Goal: Task Accomplishment & Management: Manage account settings

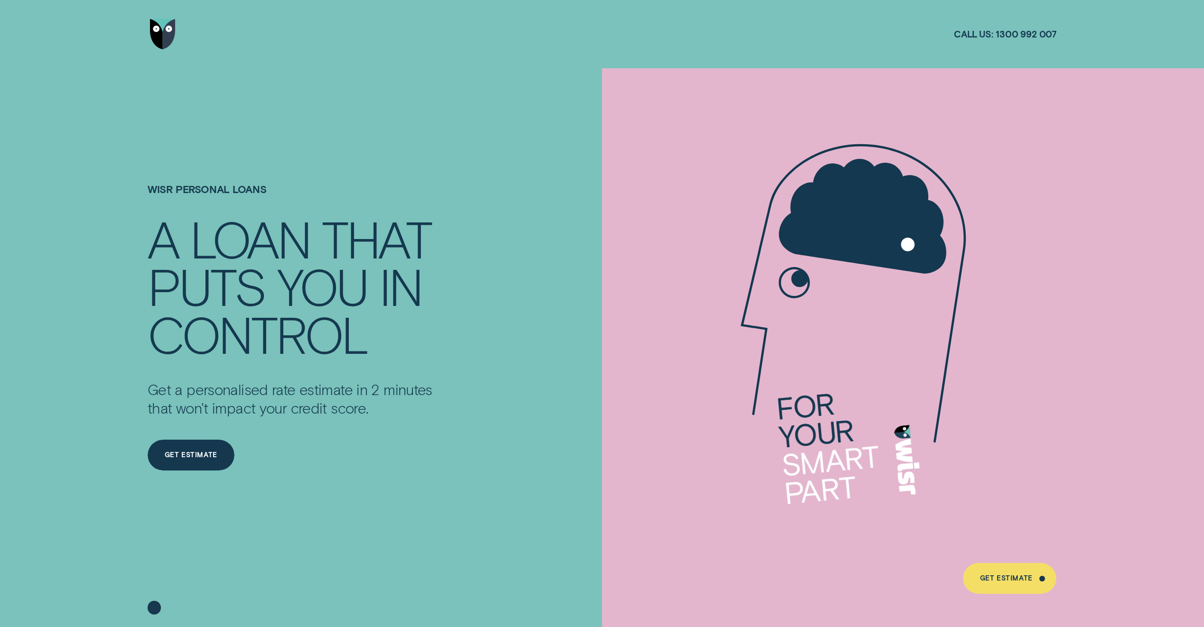
click at [164, 28] on img "Go to home page" at bounding box center [163, 34] width 26 height 31
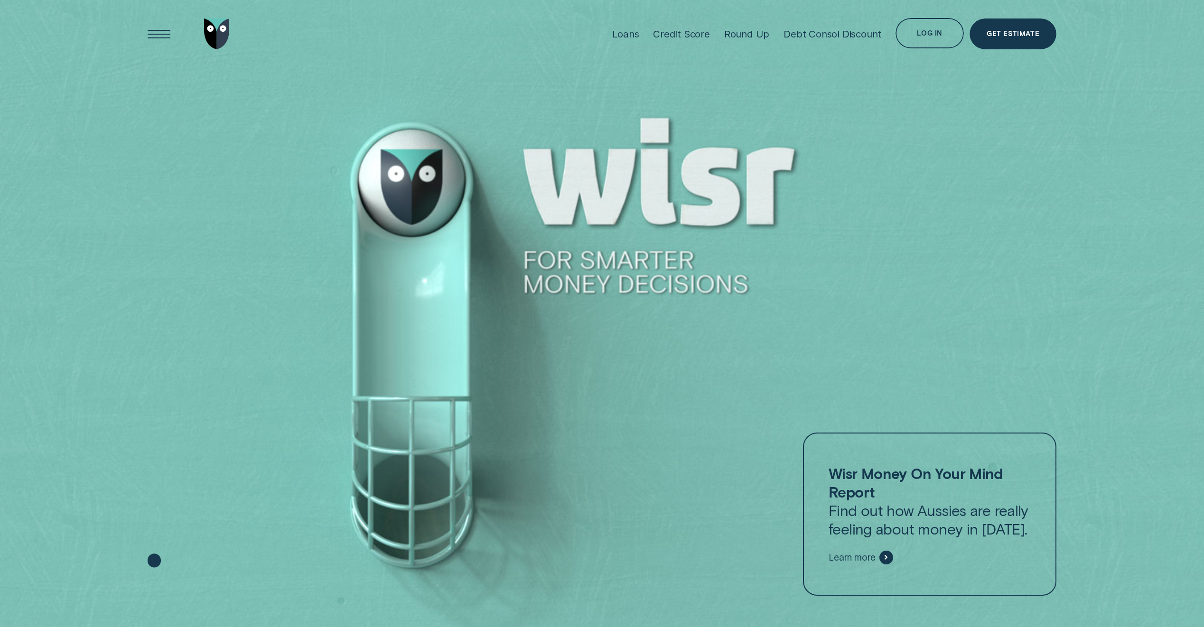
click at [931, 32] on div "Log in" at bounding box center [929, 35] width 25 height 6
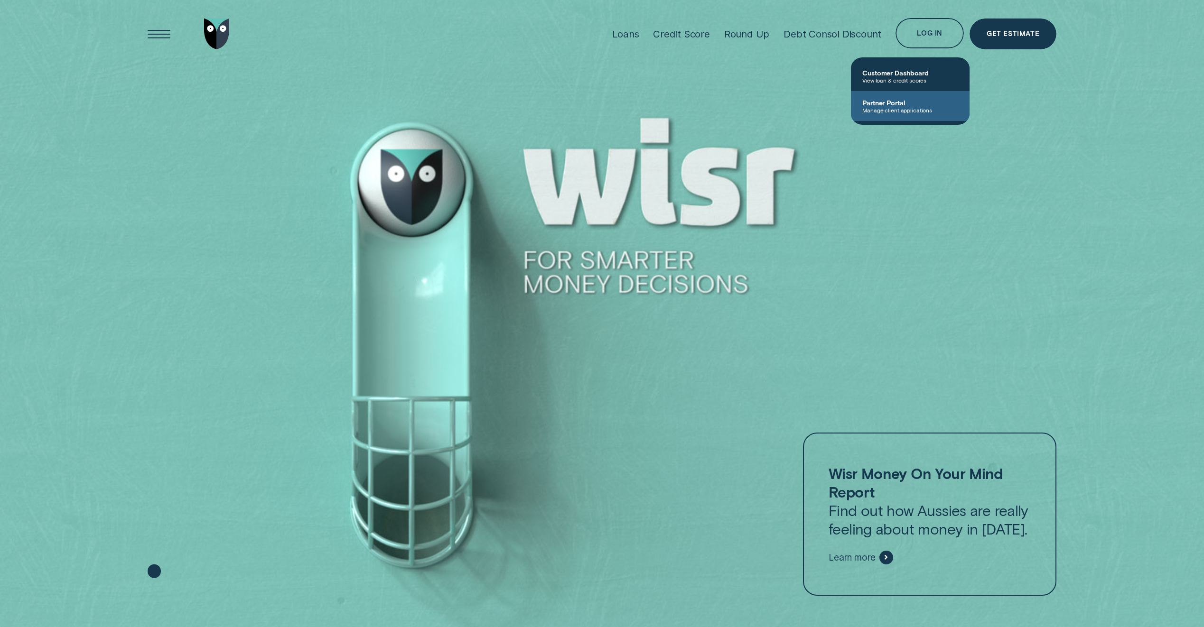
click at [882, 107] on span "Manage client applications" at bounding box center [910, 110] width 96 height 7
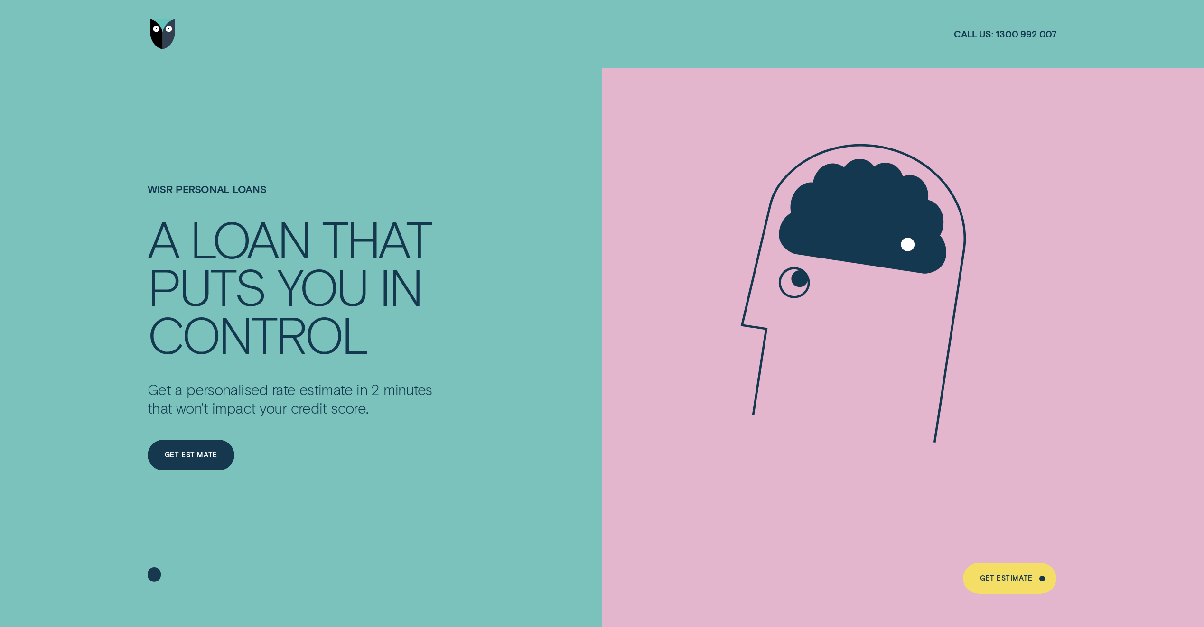
click at [161, 41] on img "Go to home page" at bounding box center [163, 34] width 26 height 31
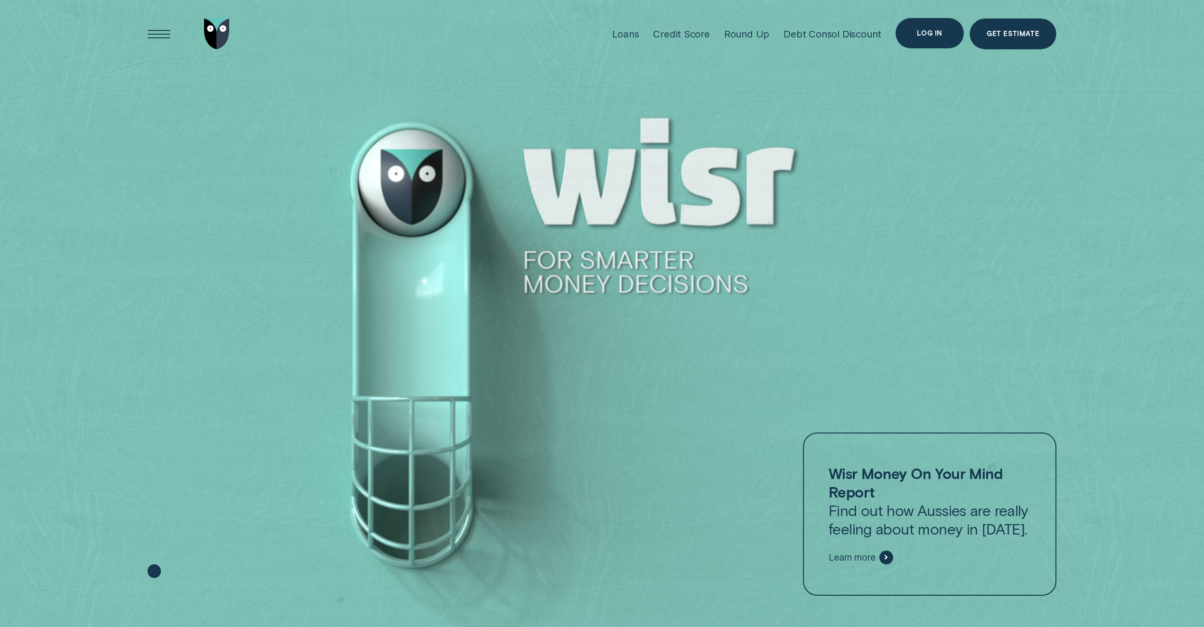
click at [923, 38] on div "Log in" at bounding box center [929, 33] width 68 height 31
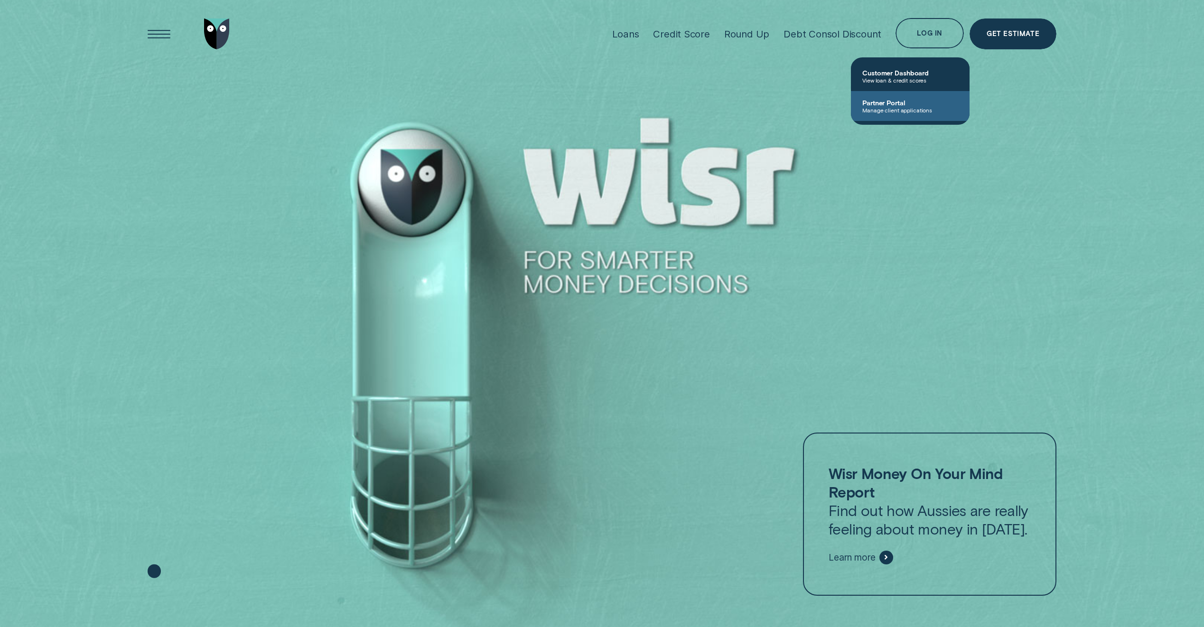
click at [889, 108] on span "Manage client applications" at bounding box center [910, 110] width 96 height 7
